Goal: Task Accomplishment & Management: Use online tool/utility

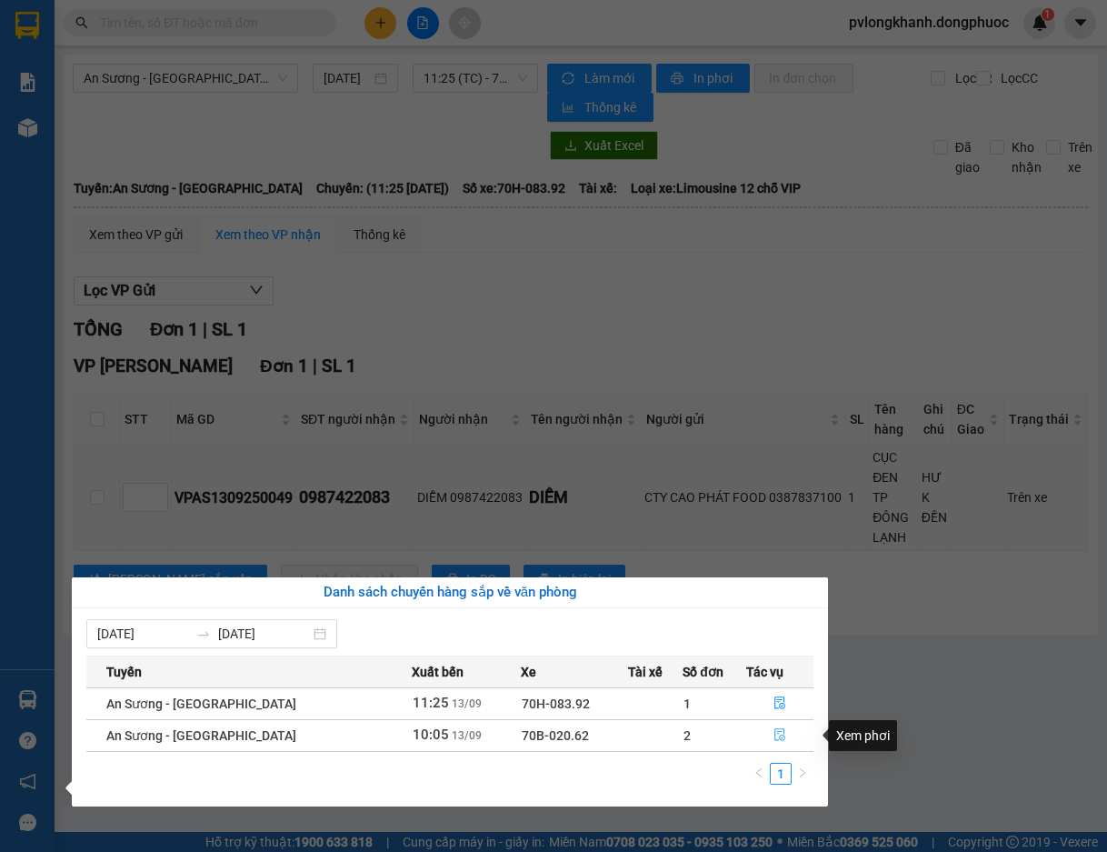
click at [768, 732] on button "button" at bounding box center [779, 735] width 65 height 29
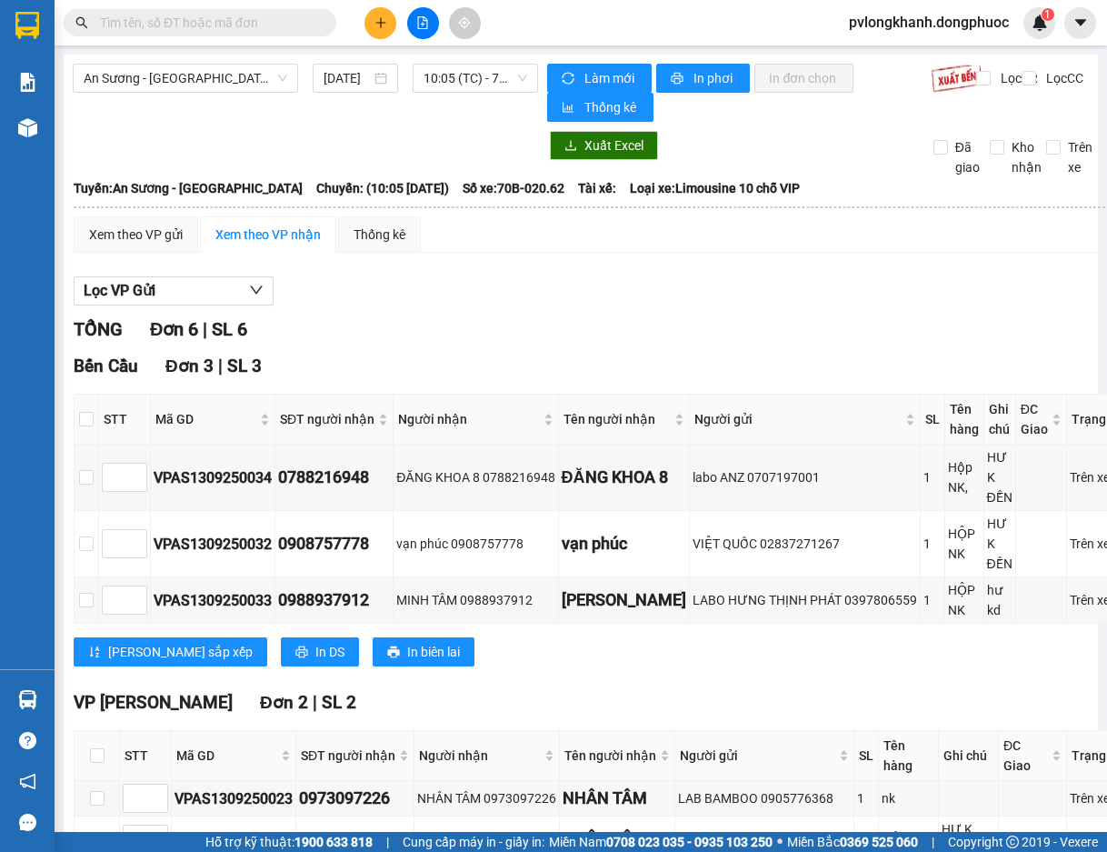
scroll to position [243, 0]
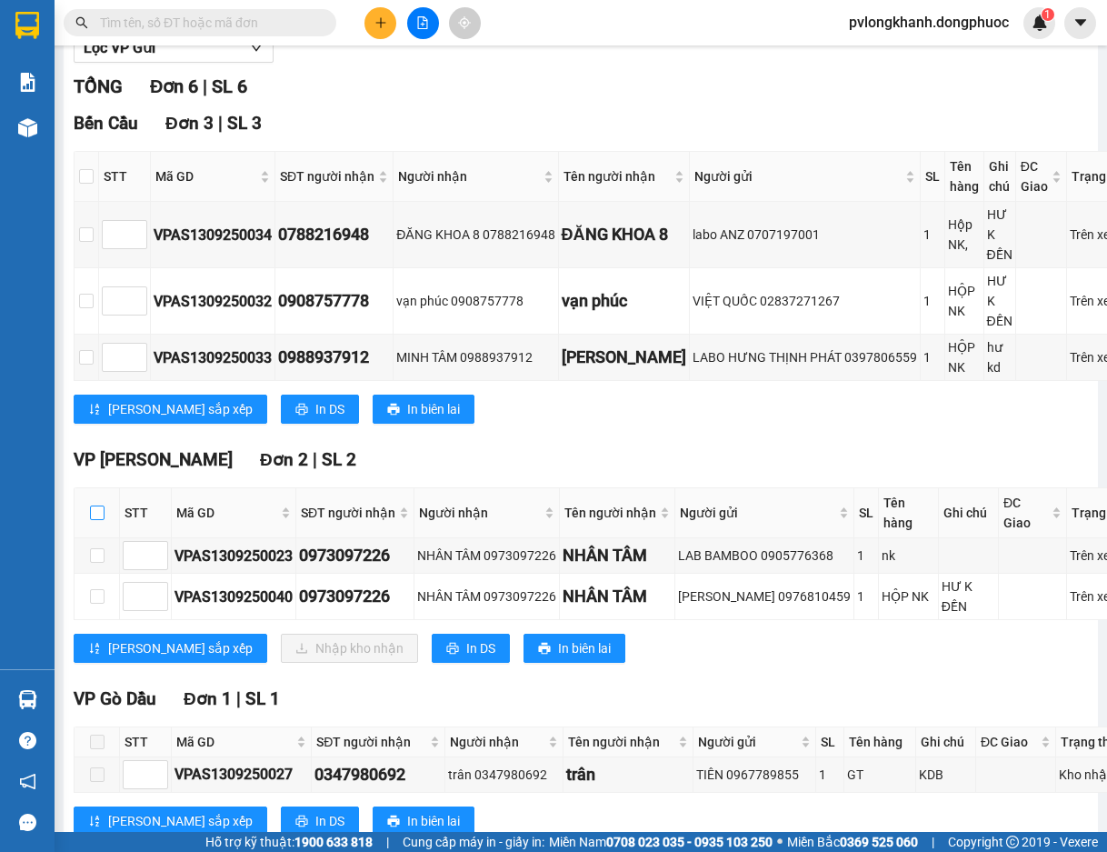
click at [101, 510] on input "checkbox" at bounding box center [97, 512] width 15 height 15
checkbox input "true"
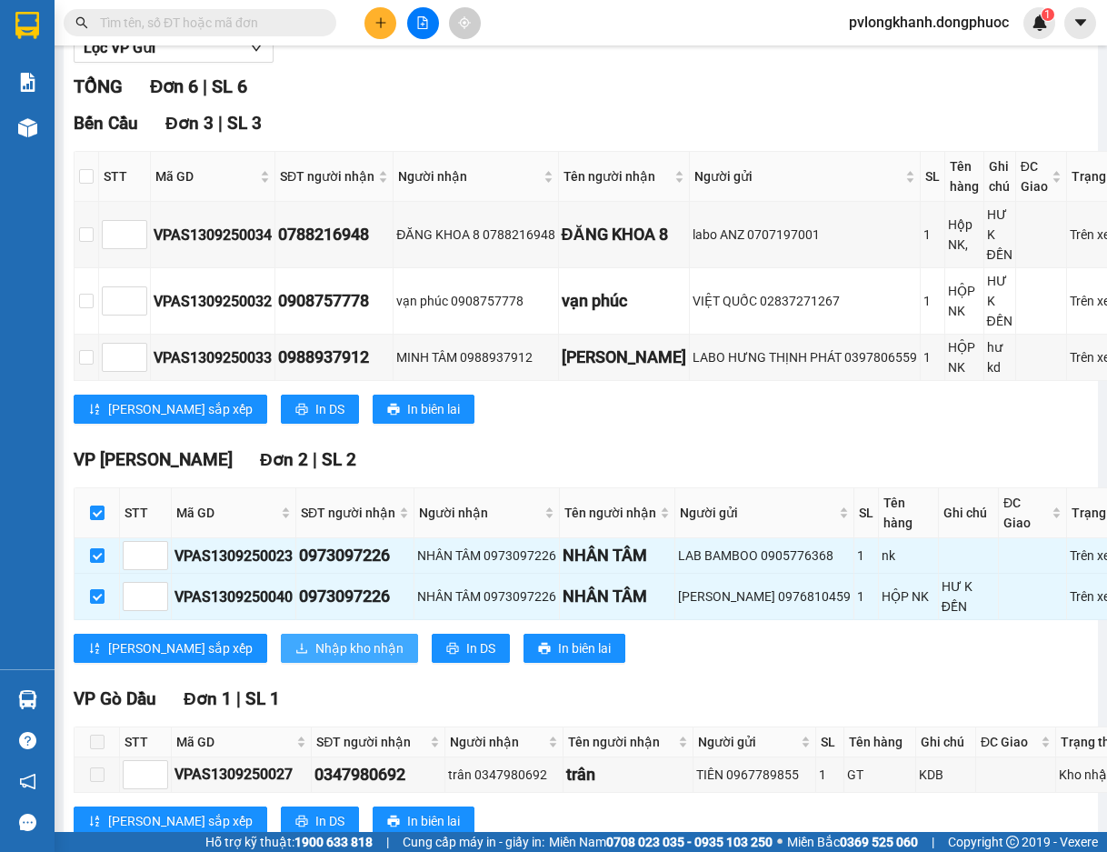
click at [315, 646] on span "Nhập kho nhận" at bounding box center [359, 648] width 88 height 20
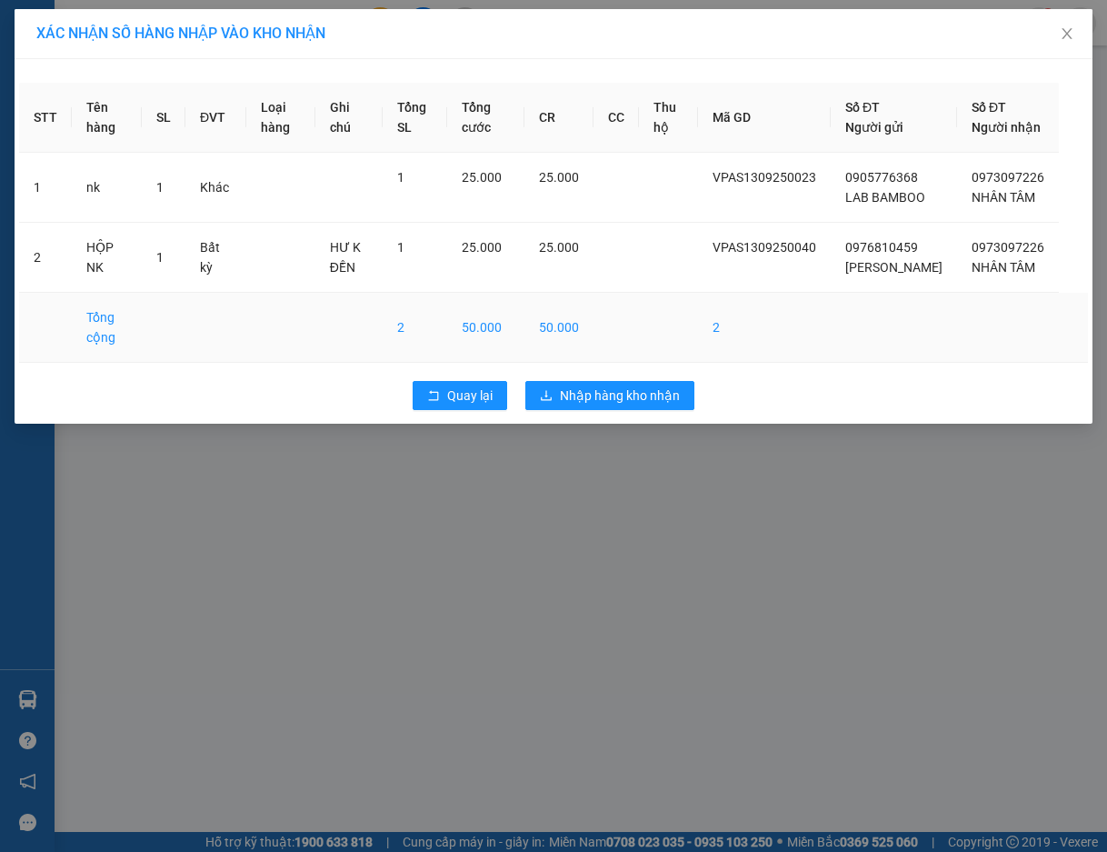
click at [639, 363] on td at bounding box center [616, 328] width 45 height 70
click at [633, 405] on span "Nhập hàng kho nhận" at bounding box center [620, 395] width 120 height 20
